Goal: Task Accomplishment & Management: Manage account settings

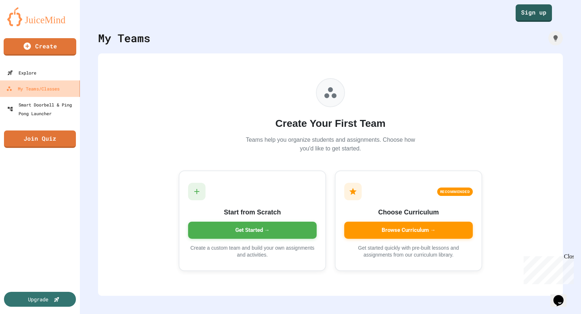
click at [45, 91] on div "My Teams/Classes" at bounding box center [32, 88] width 53 height 9
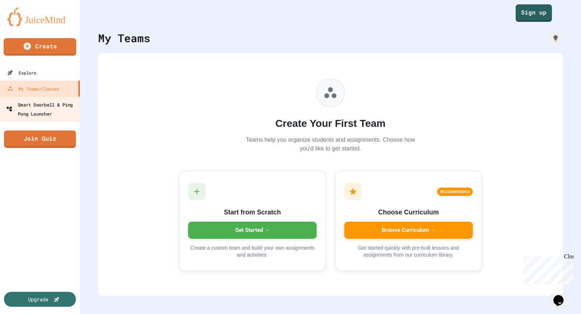
click at [51, 110] on div "Smart Doorbell & Ping Pong Launcher" at bounding box center [42, 109] width 72 height 18
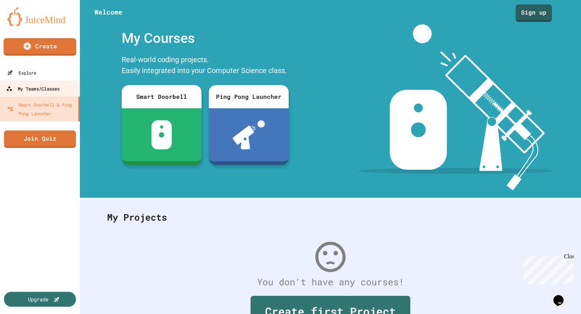
click at [46, 92] on div "My Teams/Classes" at bounding box center [32, 88] width 53 height 9
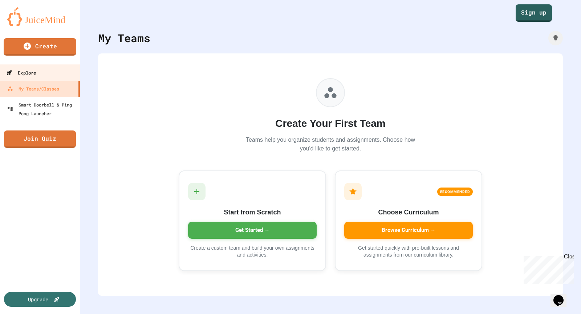
click at [43, 69] on link "Explore" at bounding box center [40, 72] width 82 height 16
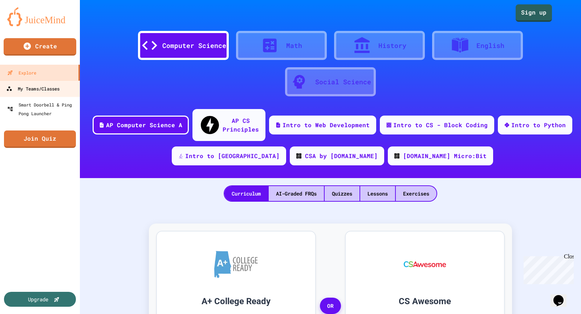
click at [43, 84] on div "My Teams/Classes" at bounding box center [32, 88] width 53 height 9
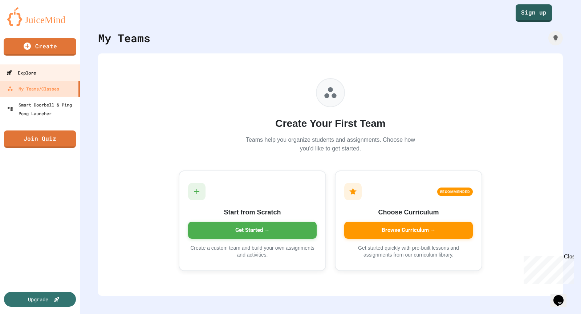
click at [40, 75] on link "Explore" at bounding box center [40, 72] width 82 height 16
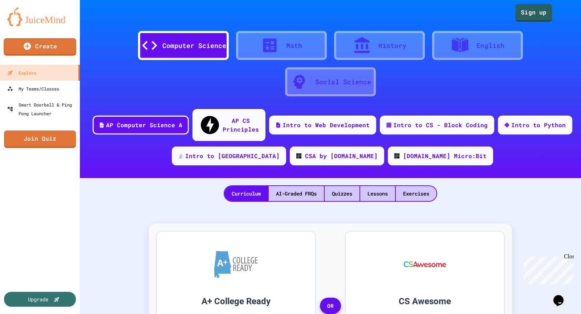
click at [535, 16] on link "Sign up" at bounding box center [533, 13] width 37 height 18
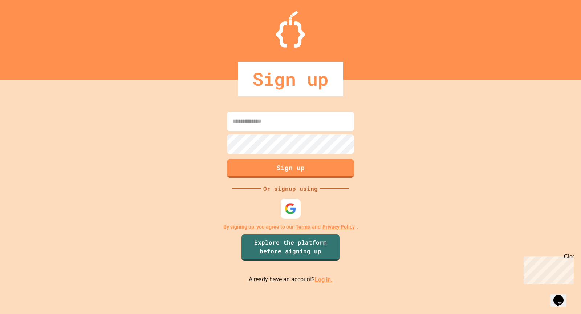
click at [292, 211] on img at bounding box center [291, 208] width 12 height 12
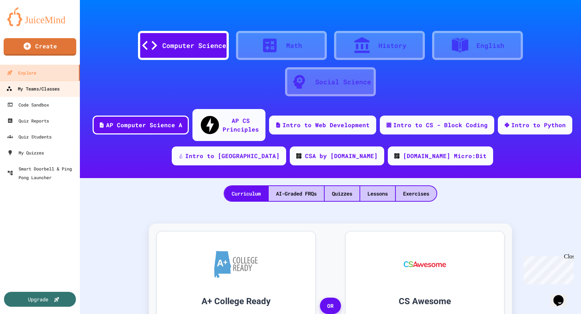
click at [49, 87] on div "My Teams/Classes" at bounding box center [32, 88] width 53 height 9
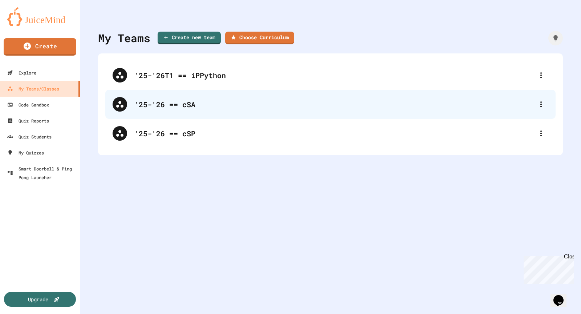
click at [285, 106] on div "'25-'26 == cSA" at bounding box center [333, 104] width 399 height 11
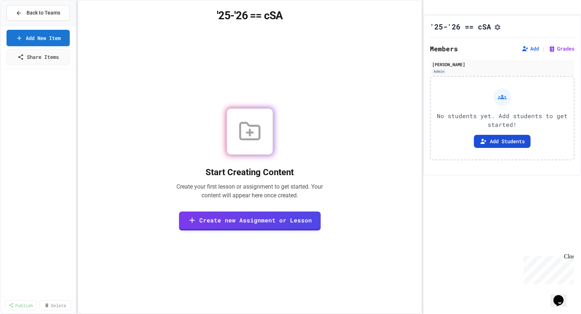
click at [500, 148] on button "Add Students" at bounding box center [502, 141] width 57 height 13
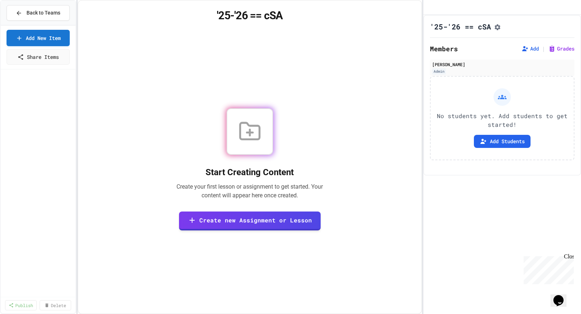
click at [492, 148] on button "Add Students" at bounding box center [502, 141] width 57 height 13
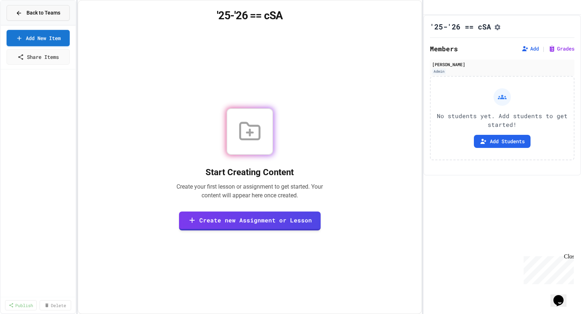
click at [42, 17] on button "Back to Teams" at bounding box center [38, 13] width 63 height 16
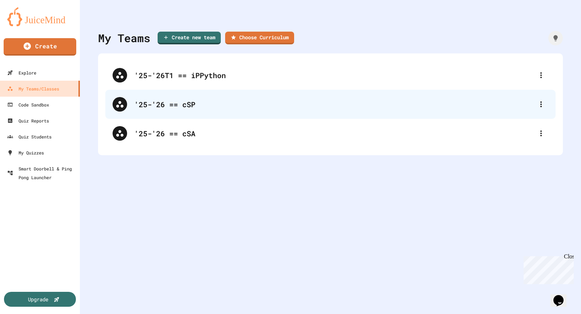
click at [321, 101] on div "'25-'26 == cSP" at bounding box center [333, 104] width 399 height 11
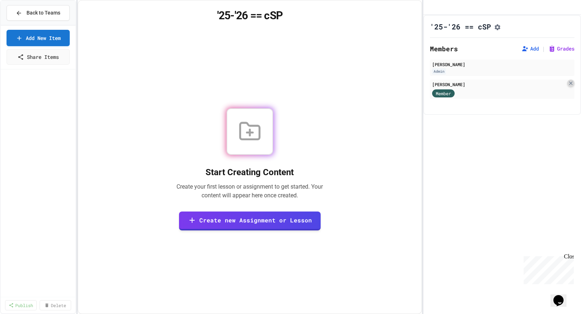
click at [572, 86] on icon at bounding box center [571, 83] width 6 height 6
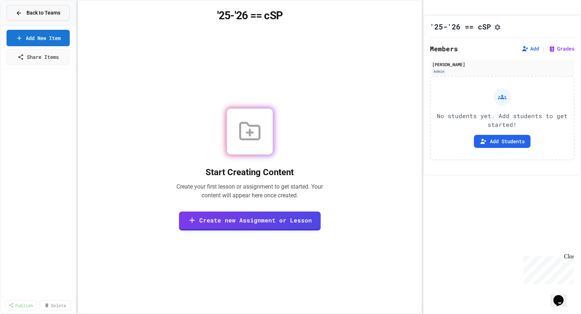
click at [17, 10] on icon at bounding box center [19, 13] width 7 height 7
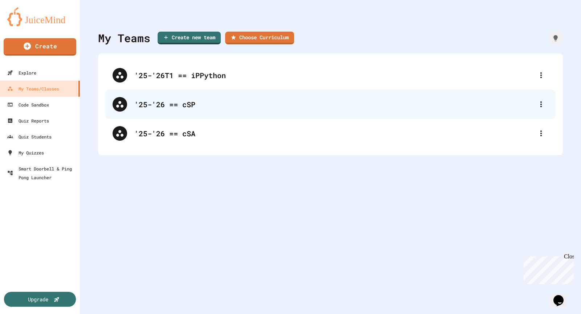
click at [200, 105] on div "'25-'26 == cSP" at bounding box center [333, 104] width 399 height 11
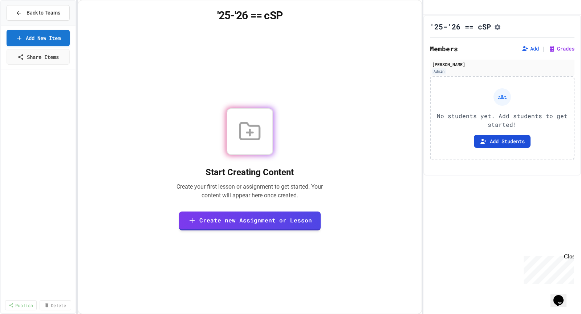
click at [488, 147] on button "Add Students" at bounding box center [502, 141] width 57 height 13
